Goal: Task Accomplishment & Management: Manage account settings

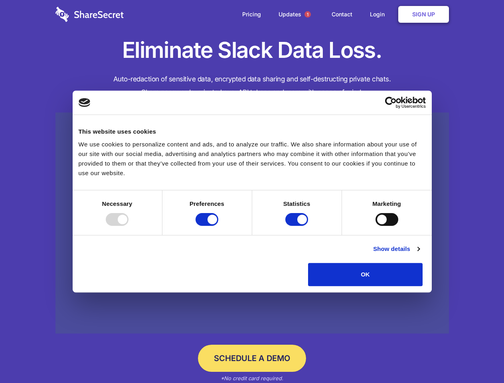
click at [128, 226] on div at bounding box center [117, 219] width 23 height 13
click at [218, 226] on input "Preferences" at bounding box center [206, 219] width 23 height 13
checkbox input "false"
click at [298, 226] on input "Statistics" at bounding box center [296, 219] width 23 height 13
checkbox input "false"
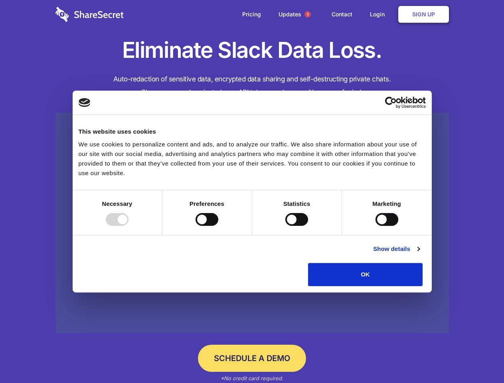
click at [375, 226] on input "Marketing" at bounding box center [386, 219] width 23 height 13
checkbox input "true"
